Goal: Task Accomplishment & Management: Use online tool/utility

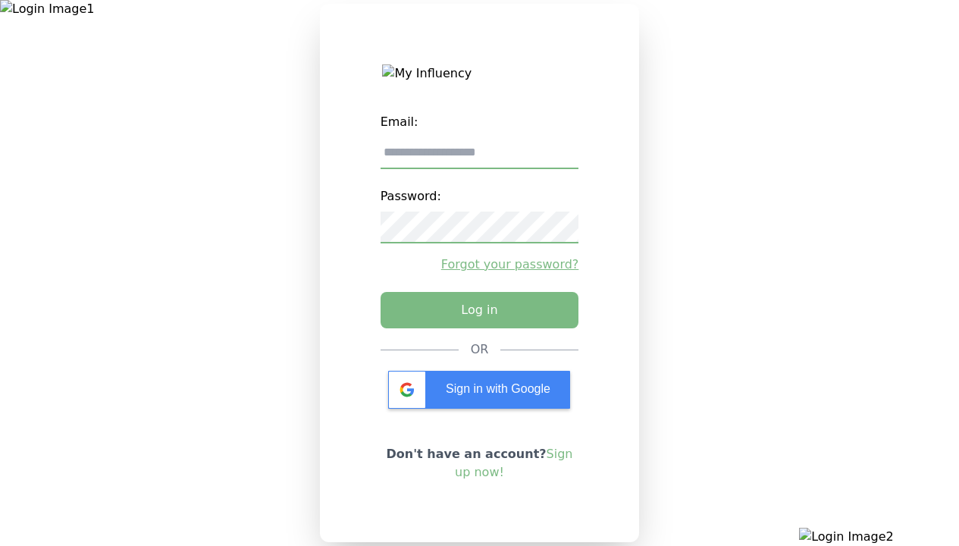
click at [479, 158] on input "email" at bounding box center [479, 153] width 199 height 32
type input "**********"
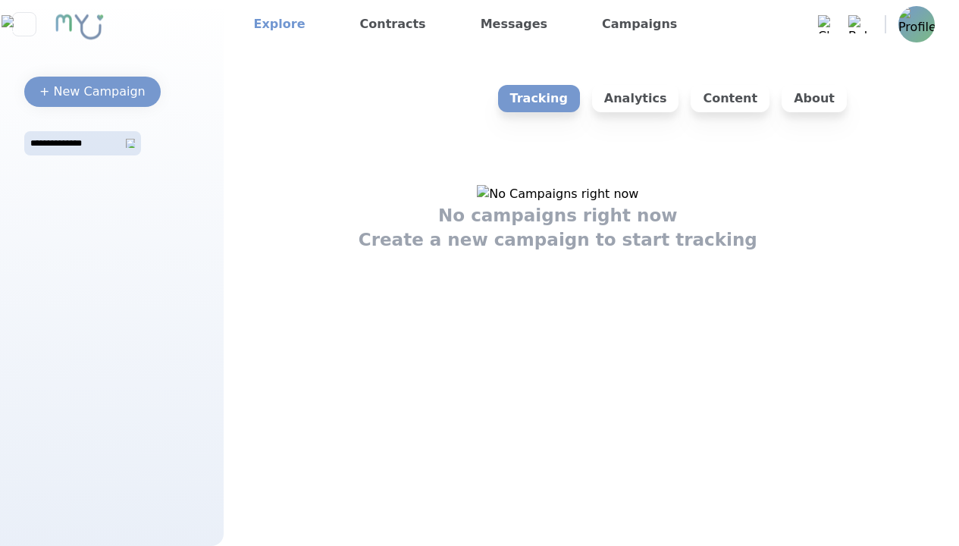
click at [274, 24] on link "Explore" at bounding box center [280, 24] width 64 height 24
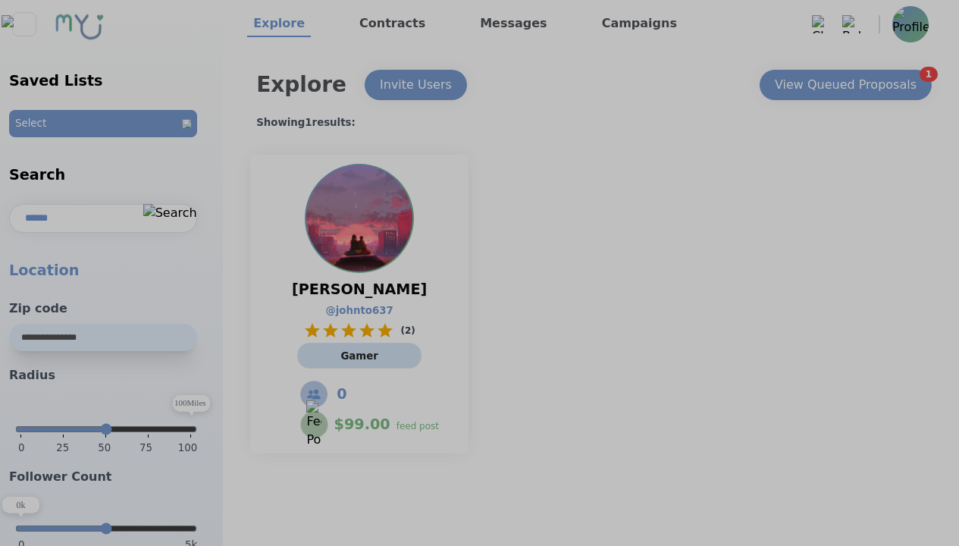
select select "*"
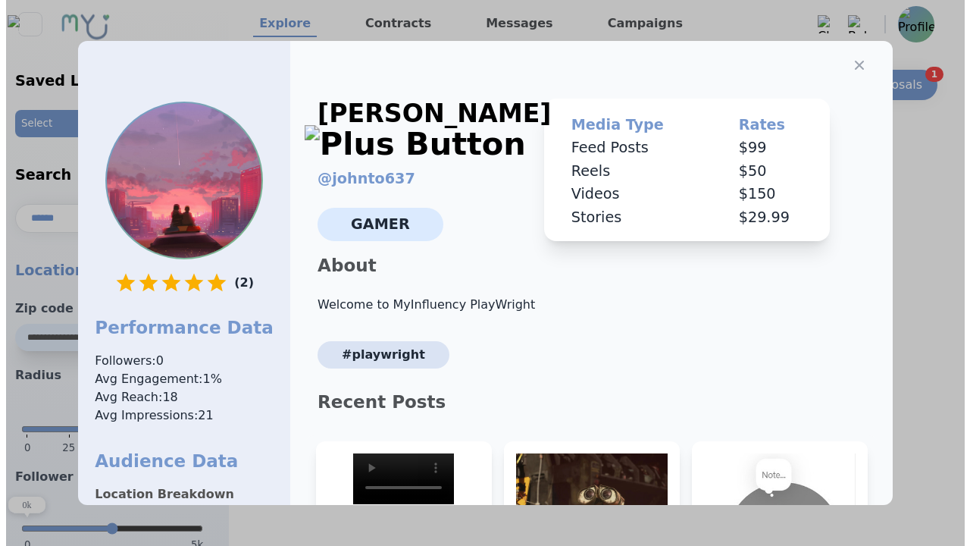
scroll to position [229, 0]
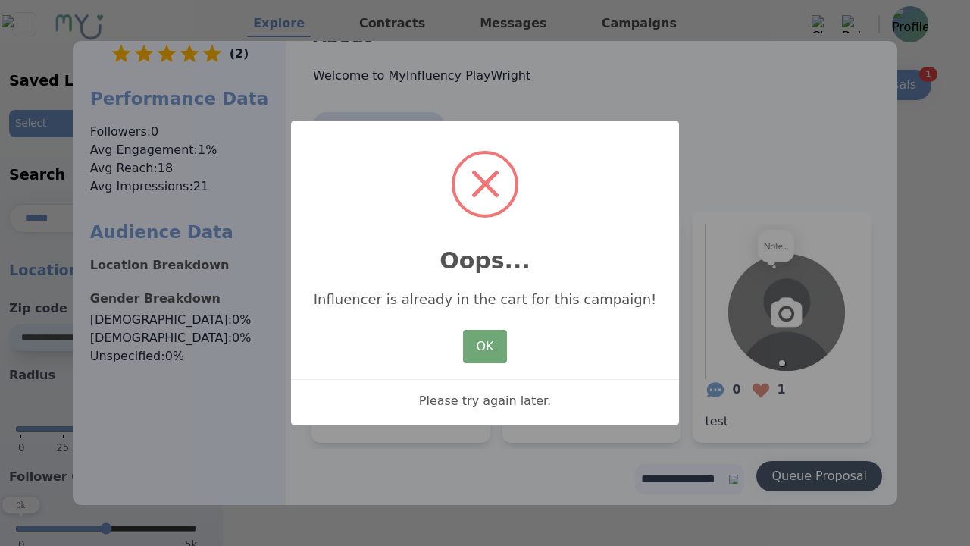
click at [485, 347] on button "OK" at bounding box center [485, 346] width 44 height 33
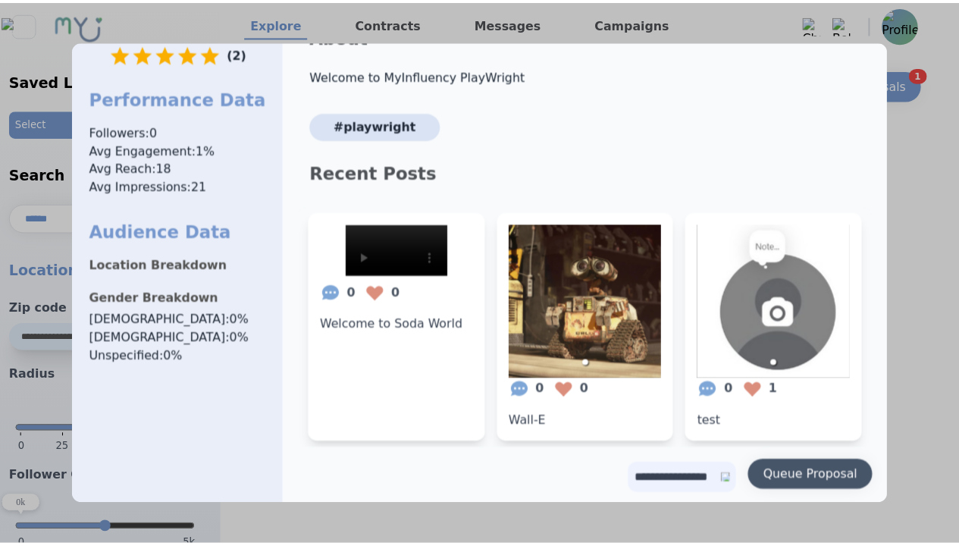
scroll to position [0, 0]
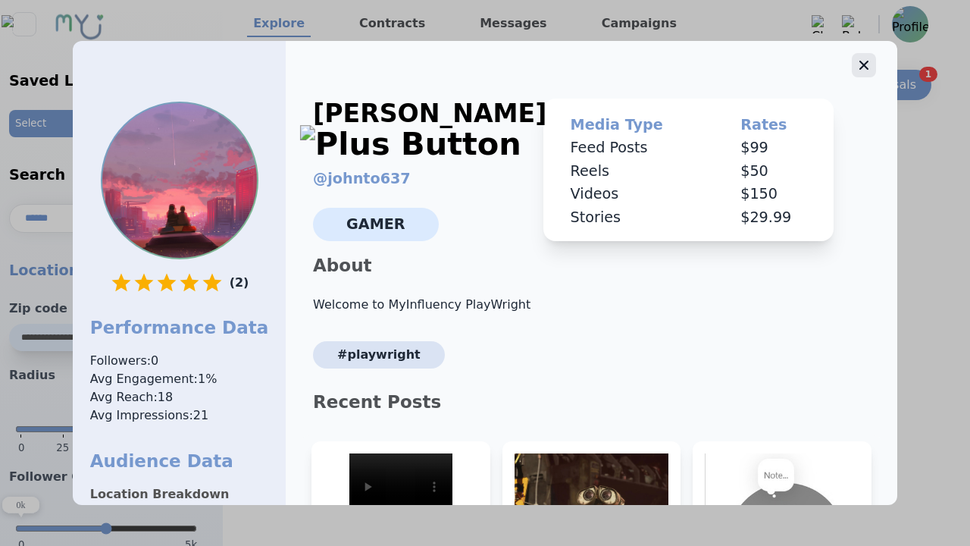
click at [859, 61] on icon "button" at bounding box center [863, 65] width 9 height 9
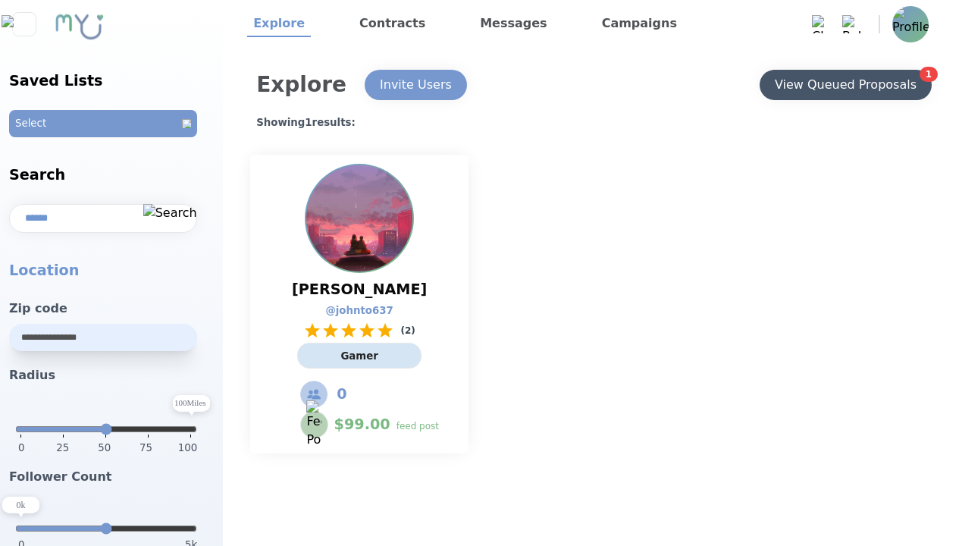
click at [844, 85] on div "View Queued Proposals" at bounding box center [846, 85] width 142 height 18
select select "*"
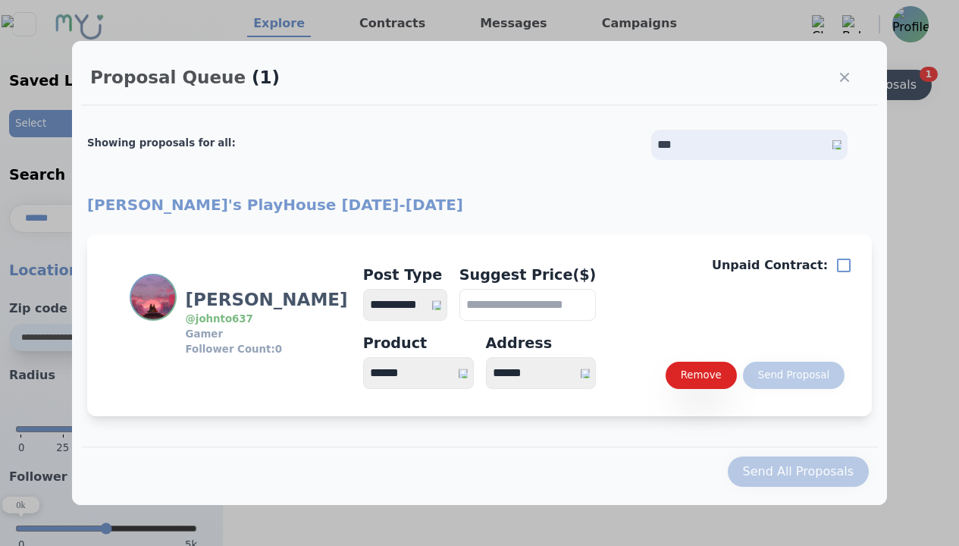
select select "*"
click at [412, 305] on select "**********" at bounding box center [405, 305] width 84 height 32
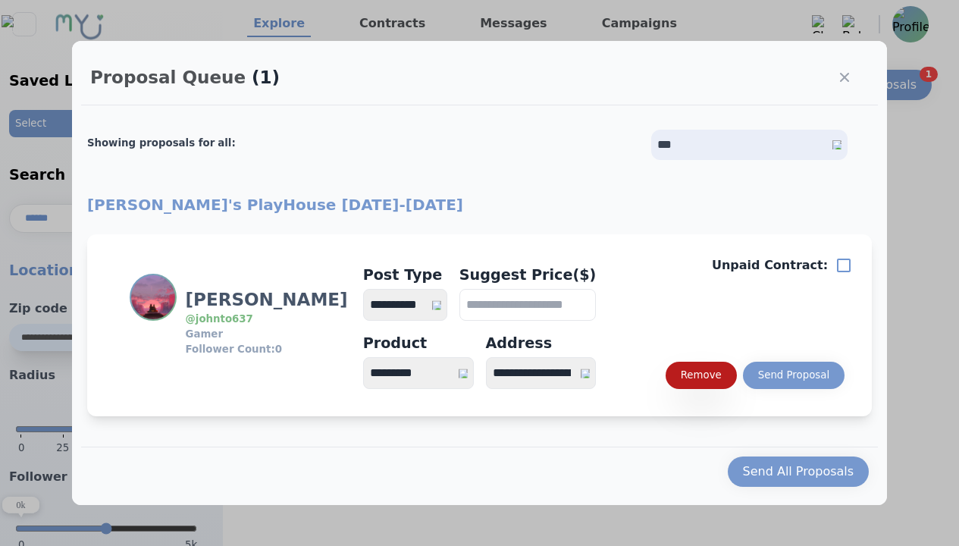
click at [699, 375] on div "Remove" at bounding box center [701, 375] width 41 height 15
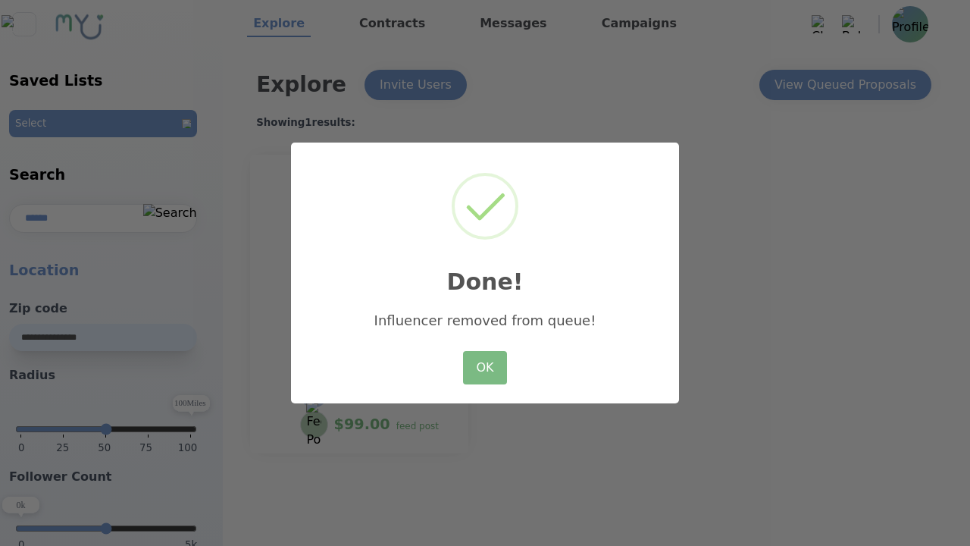
click at [485, 272] on h2 "Done!" at bounding box center [485, 272] width 388 height 52
click at [485, 368] on button "OK" at bounding box center [485, 367] width 44 height 33
